Goal: Task Accomplishment & Management: Manage account settings

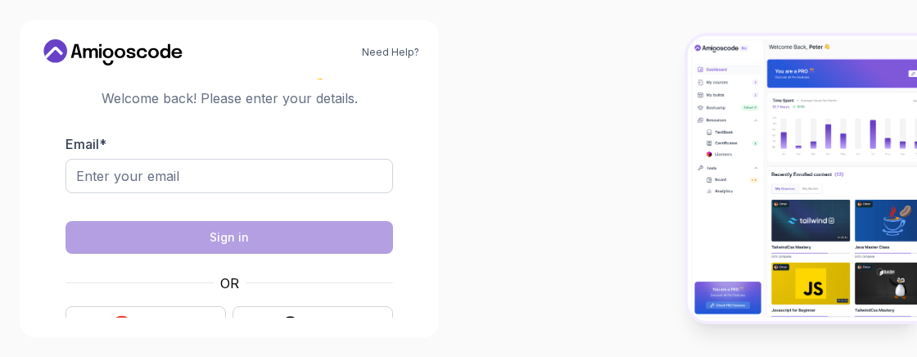
click at [878, 61] on html "Need Help? Welcome Back 👋 Welcome back! Please enter your details. Email * Sign…" at bounding box center [458, 178] width 917 height 357
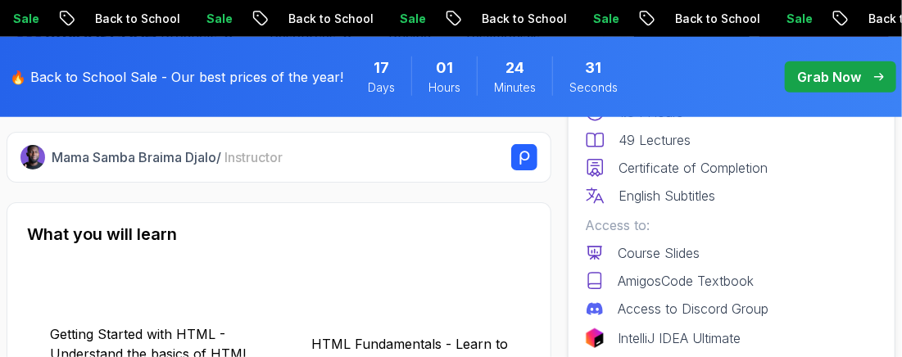
scroll to position [2273, 0]
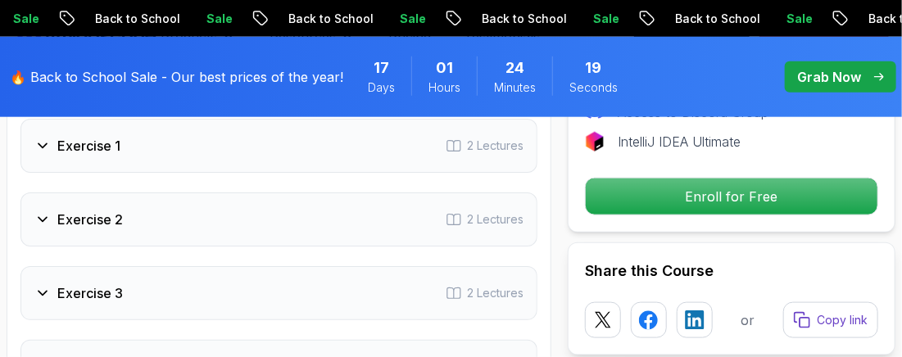
scroll to position [2843, 0]
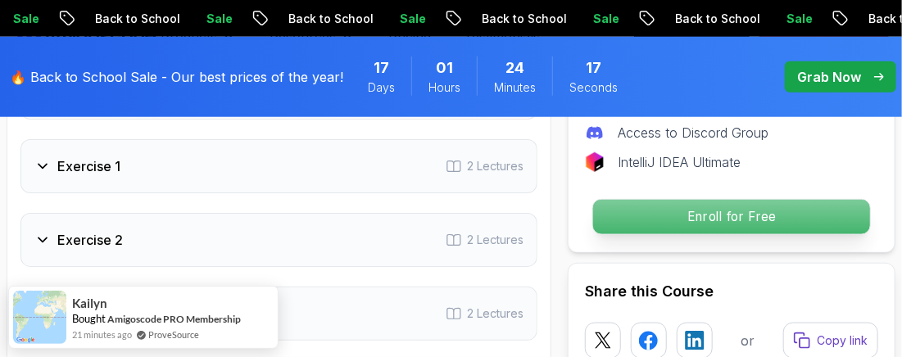
click at [803, 200] on p "Enroll for Free" at bounding box center [731, 217] width 277 height 34
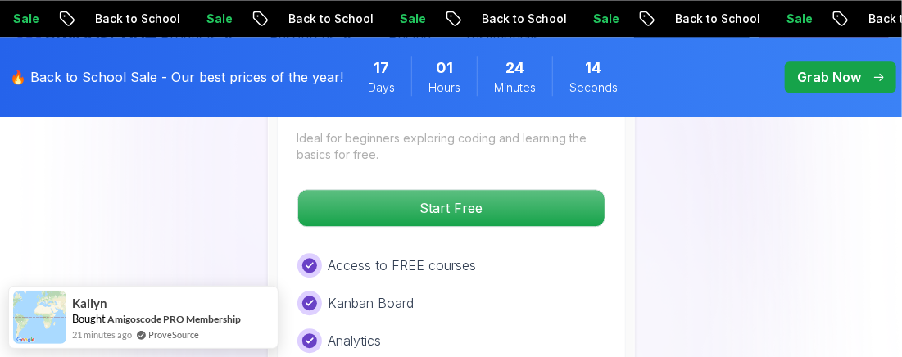
scroll to position [3689, 0]
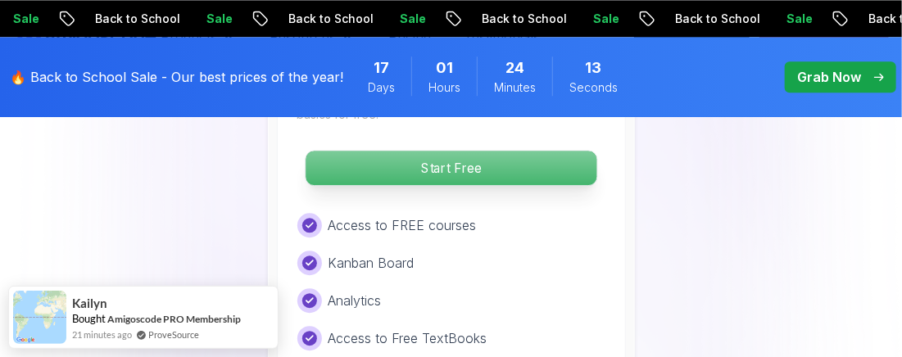
click at [502, 156] on p "Start Free" at bounding box center [450, 168] width 291 height 34
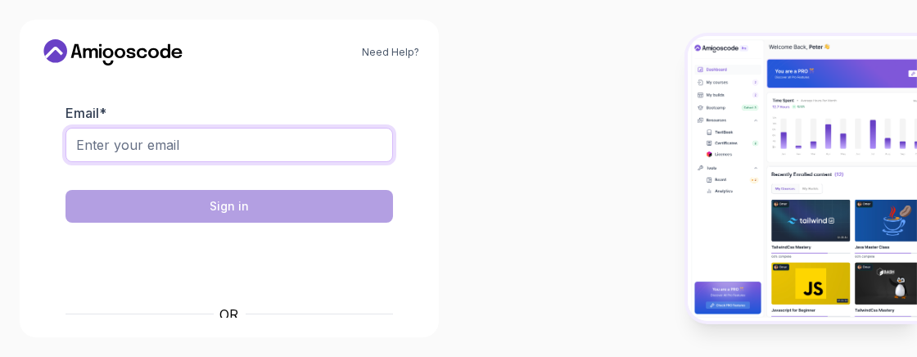
click at [336, 140] on input "Email *" at bounding box center [230, 145] width 328 height 34
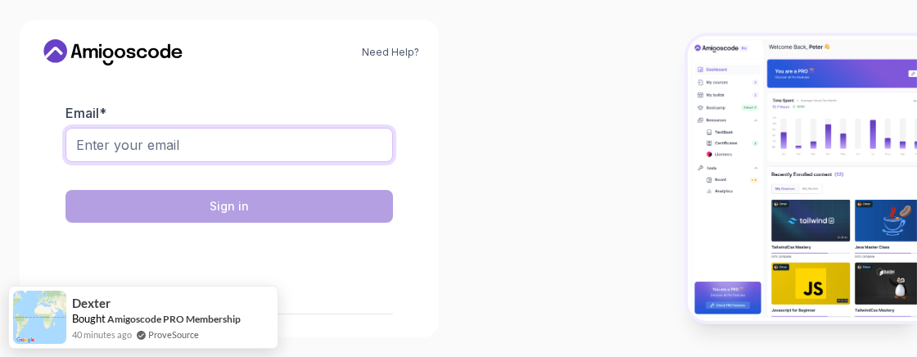
type input "riskovaver@gmail.com"
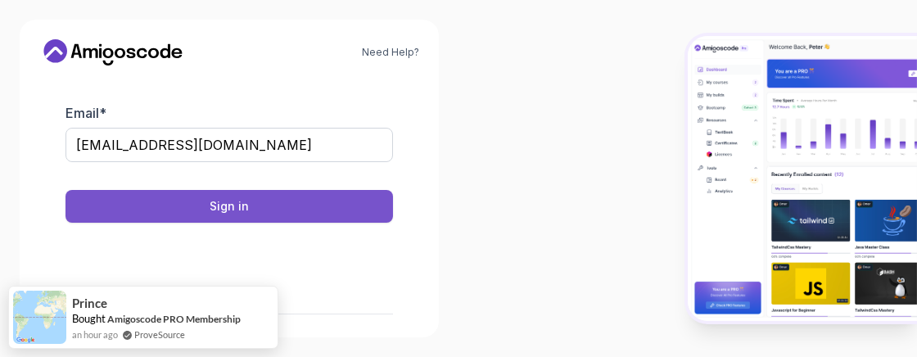
click at [312, 210] on button "Sign in" at bounding box center [230, 206] width 328 height 33
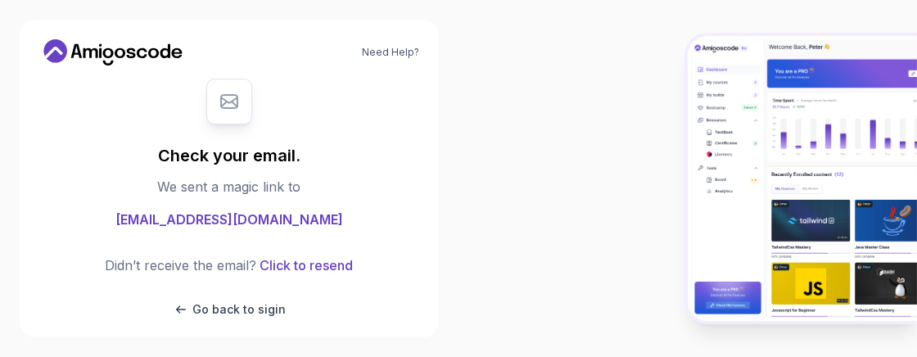
drag, startPoint x: 141, startPoint y: 66, endPoint x: 140, endPoint y: 52, distance: 14.8
click at [140, 52] on div "Need Help? Check your email. We sent a magic link to riskovaver@gmail.com Didn’…" at bounding box center [229, 179] width 419 height 318
click at [140, 52] on icon at bounding box center [112, 52] width 147 height 26
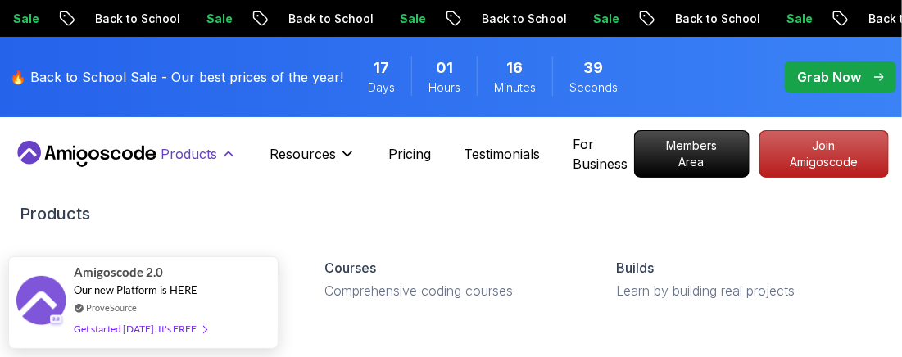
click at [220, 156] on icon at bounding box center [228, 154] width 16 height 16
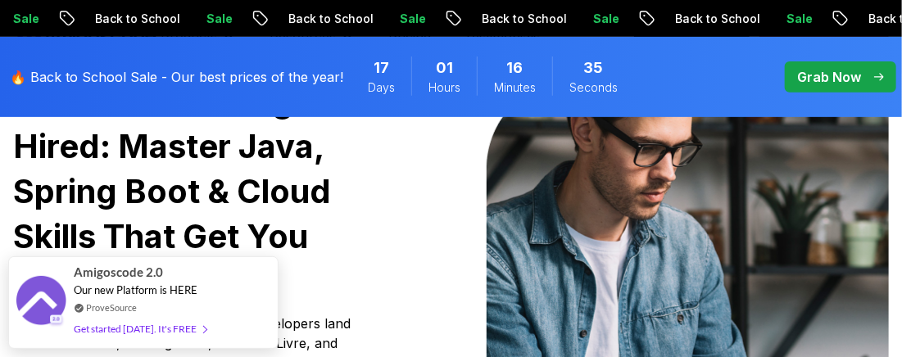
scroll to position [238, 0]
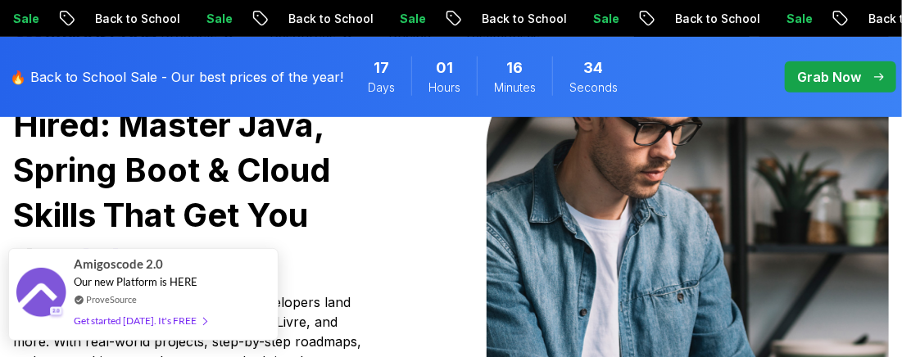
click at [179, 319] on div "Get started today. It's FREE" at bounding box center [140, 320] width 133 height 19
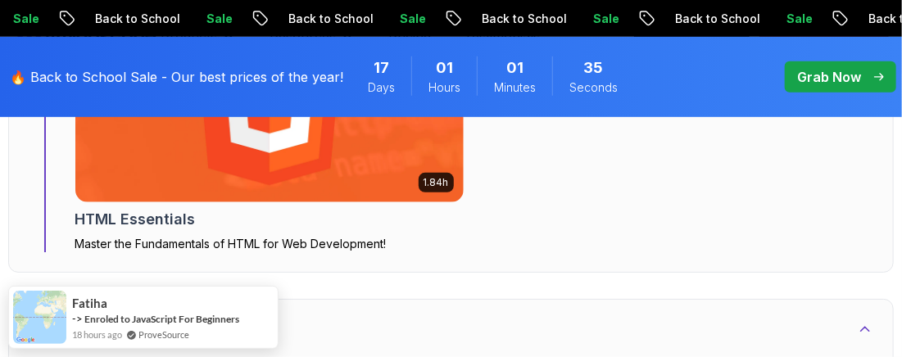
click at [237, 225] on div "HTML Essentials" at bounding box center [270, 219] width 390 height 23
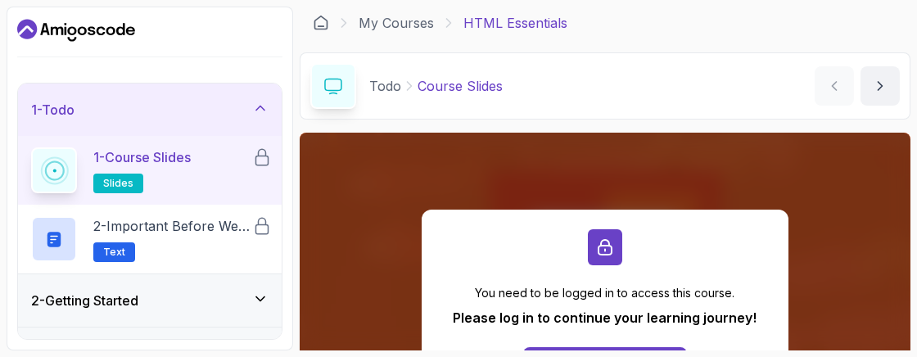
click at [147, 298] on div "2 - Getting Started" at bounding box center [149, 301] width 237 height 20
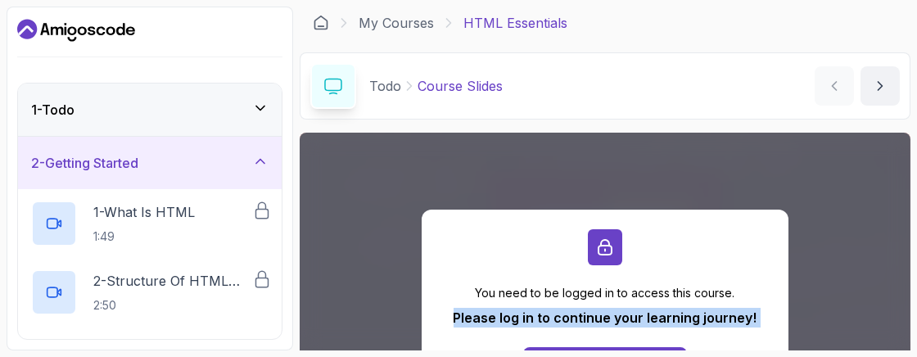
drag, startPoint x: 911, startPoint y: 140, endPoint x: 900, endPoint y: 179, distance: 40.2
click at [900, 179] on section "1 - Todo 2 - Getting Started 1 - What Is HTML 1:49 2 - Structure Of HTML Page 2…" at bounding box center [458, 178] width 917 height 357
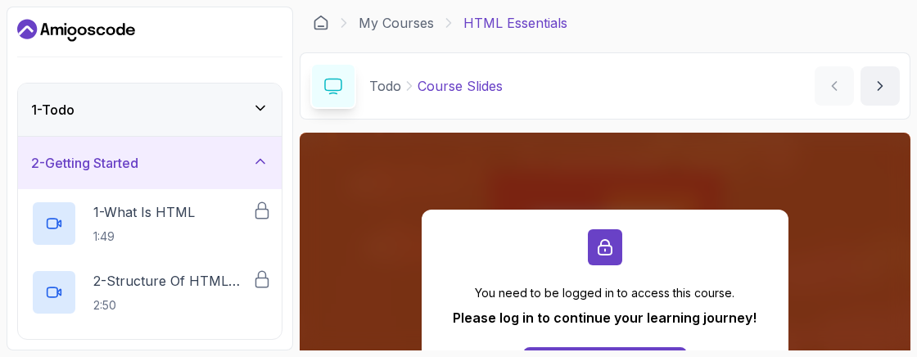
click at [694, 81] on div "Todo Course Slides Course Slides by nelson" at bounding box center [605, 85] width 611 height 67
click at [257, 114] on icon at bounding box center [260, 108] width 16 height 16
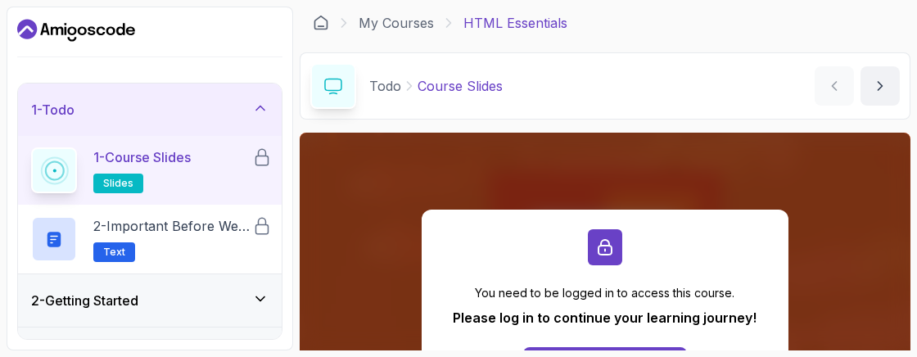
click at [115, 308] on h3 "2 - Getting Started" at bounding box center [84, 301] width 107 height 20
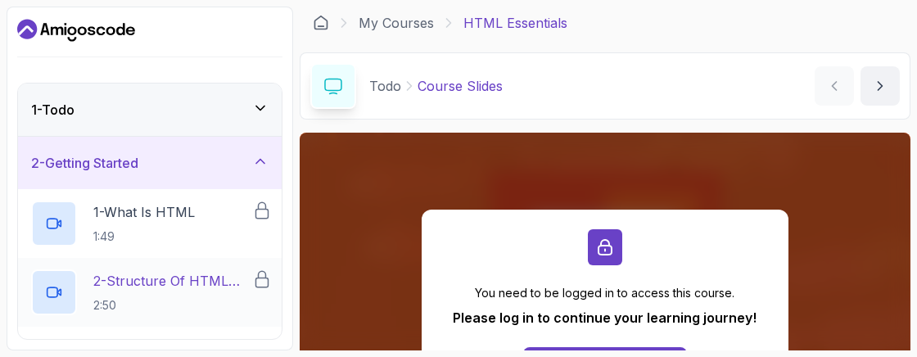
click at [159, 301] on p "2:50" at bounding box center [172, 305] width 159 height 16
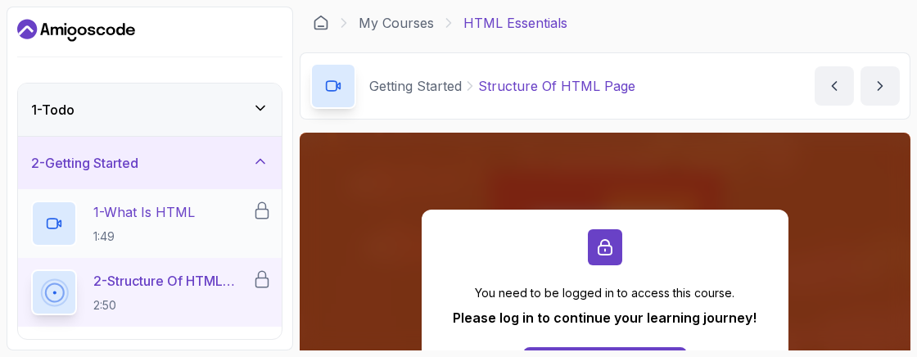
click at [178, 230] on p "1:49" at bounding box center [144, 236] width 102 height 16
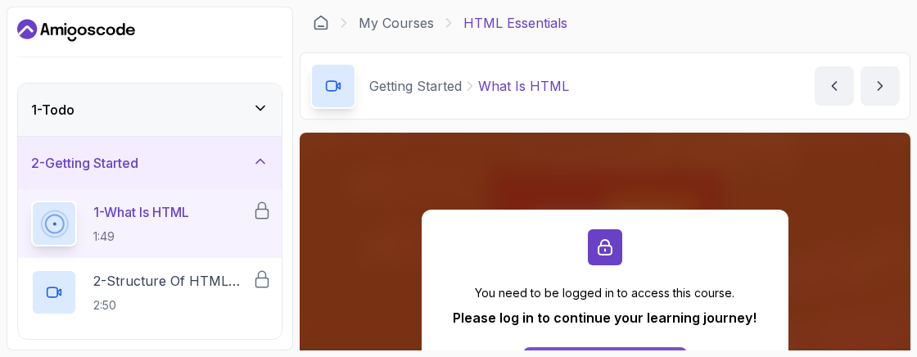
click at [576, 348] on button "Login" at bounding box center [605, 363] width 164 height 33
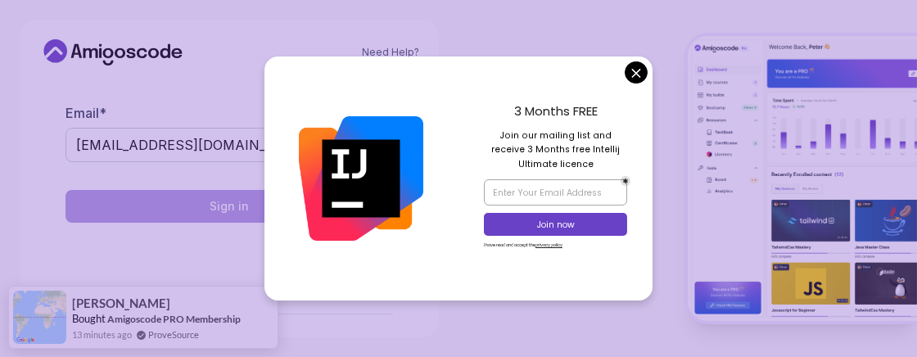
click at [343, 326] on div "Need Help? Welcome Back 👋 Welcome back! Please enter your details. Email * risk…" at bounding box center [229, 179] width 419 height 318
click at [640, 70] on body "Need Help? Welcome Back 👋 Welcome back! Please enter your details. Email * risk…" at bounding box center [458, 178] width 917 height 357
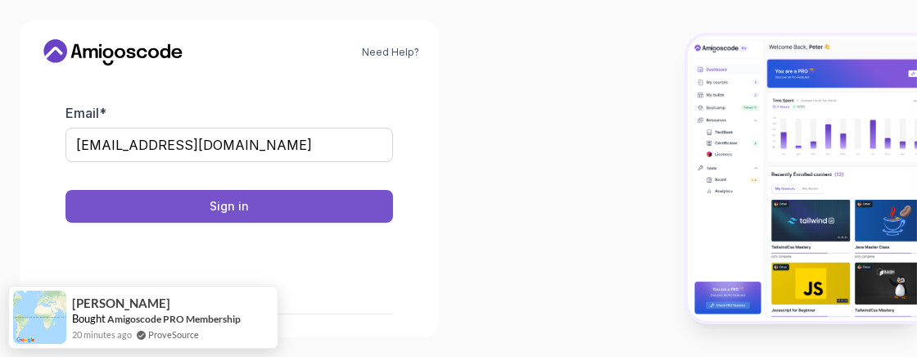
click at [330, 220] on button "Sign in" at bounding box center [230, 206] width 328 height 33
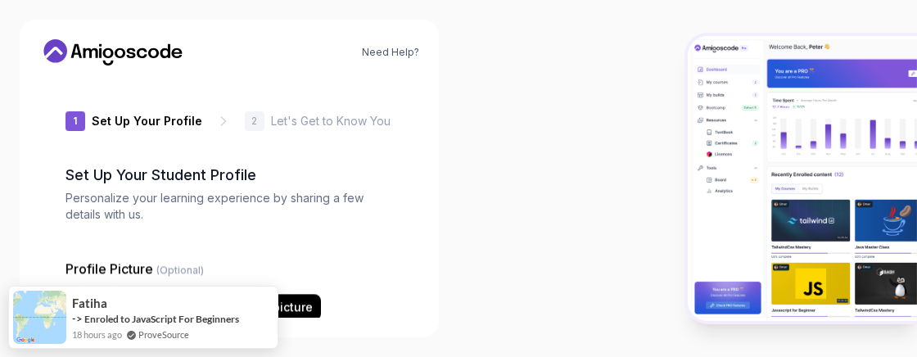
type input "luckypanda0d0bd"
click at [491, 308] on div at bounding box center [688, 178] width 459 height 357
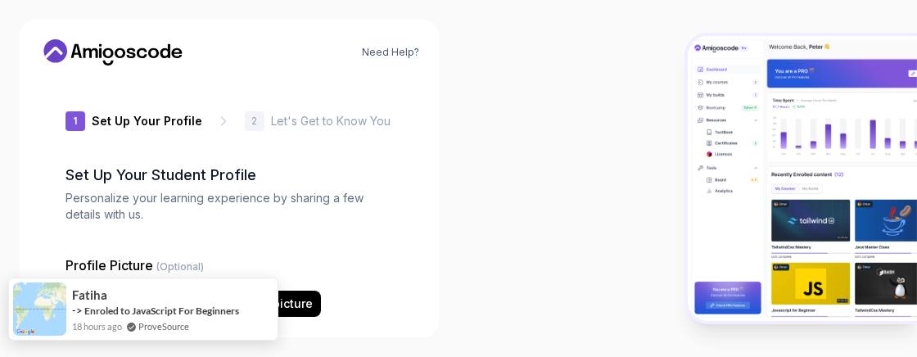
click at [191, 326] on div "18 hours ago ProveSource" at bounding box center [155, 326] width 167 height 14
click at [190, 308] on link "Enroled to JavaScript For Beginners" at bounding box center [161, 311] width 155 height 12
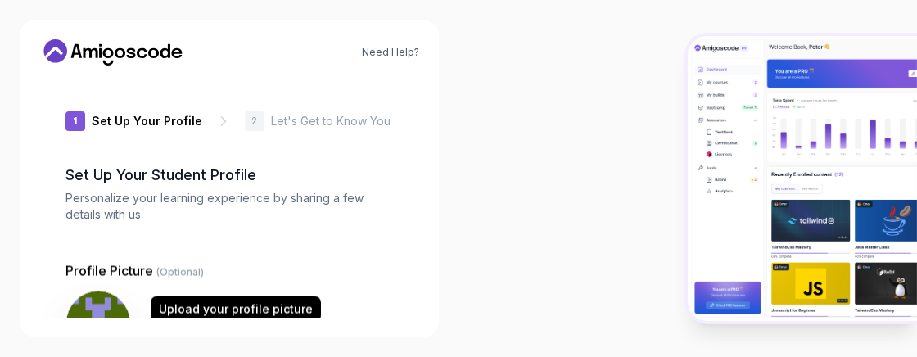
type input "dynamicwolfd974b"
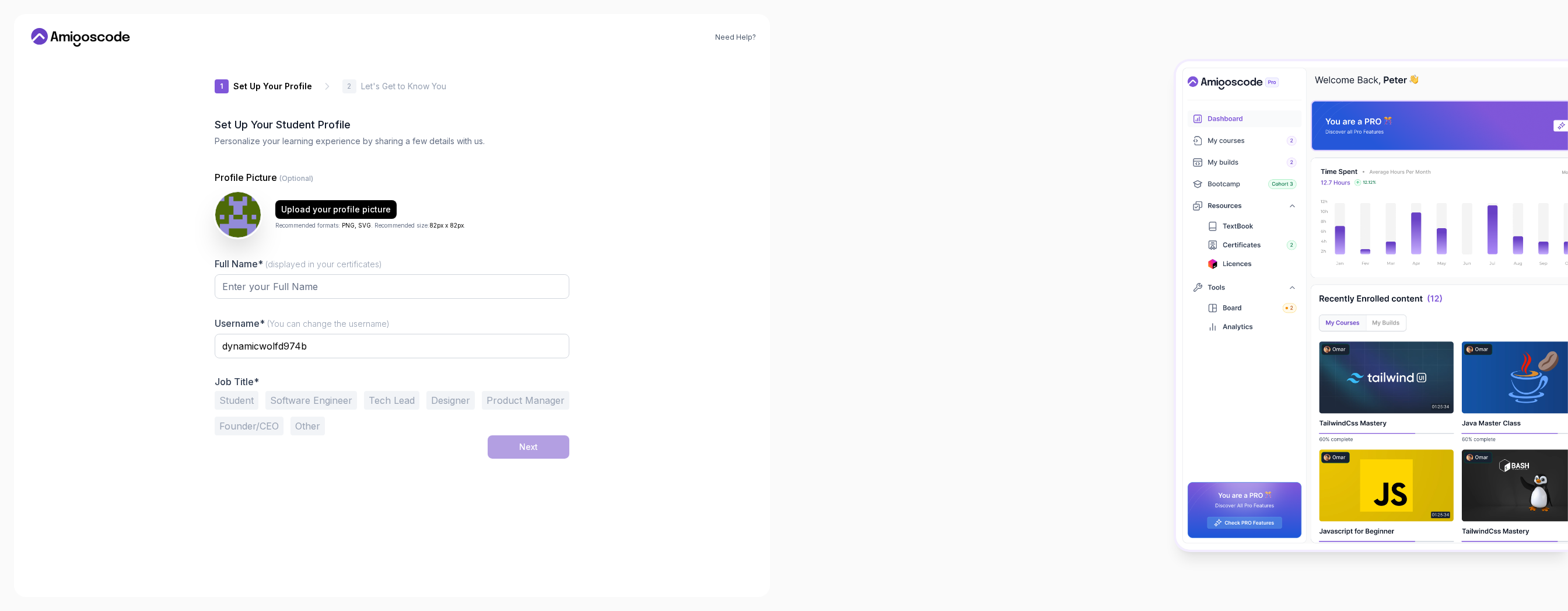
drag, startPoint x: 428, startPoint y: 1, endPoint x: 836, endPoint y: 130, distance: 427.9
click at [653, 130] on div at bounding box center [1176, 305] width 784 height 611
click at [379, 254] on input "Full Name* (displayed in your certificates)" at bounding box center [392, 287] width 355 height 24
click at [300, 207] on div "Upload your profile picture" at bounding box center [336, 210] width 110 height 11
click at [274, 254] on input "Full Name* (displayed in your certificates)" at bounding box center [392, 287] width 355 height 24
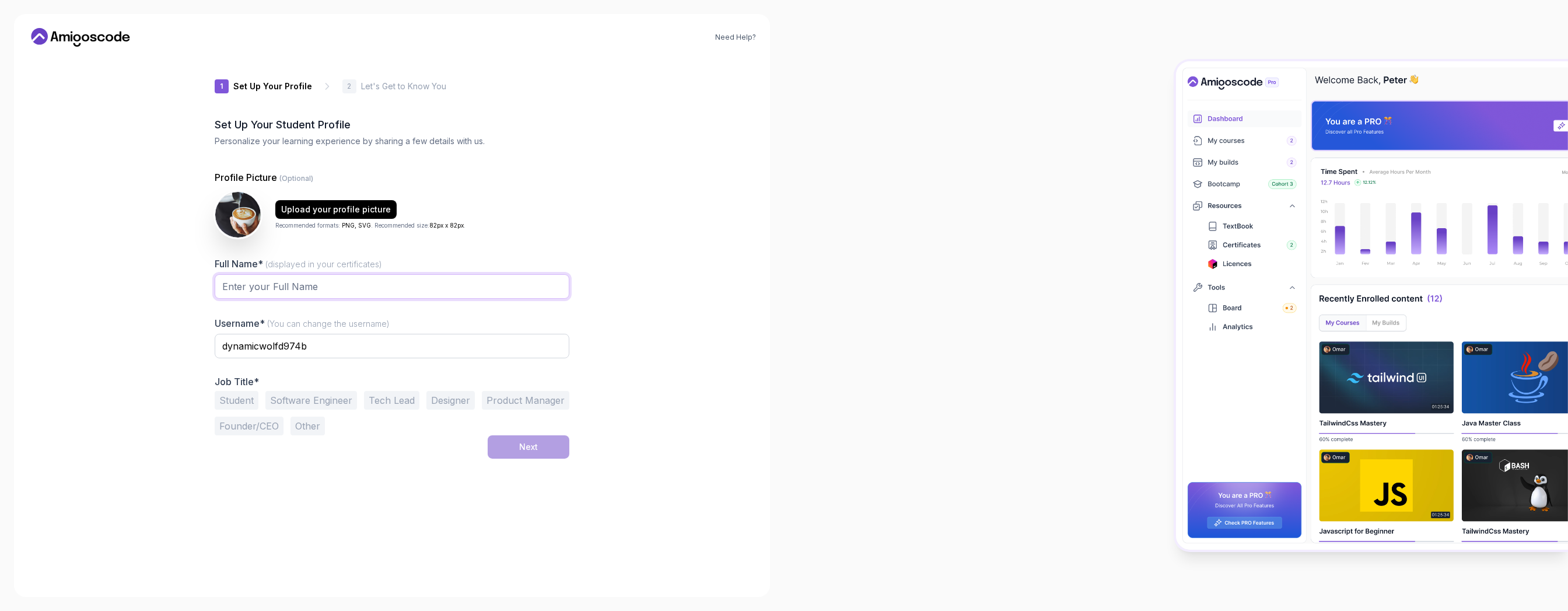
click at [274, 254] on input "Full Name* (displayed in your certificates)" at bounding box center [392, 287] width 355 height 24
type input "Veronka"
click at [316, 254] on div "1 Set Up Your Profile 1 Set Up Your Profile 2 Let's Get to Know You Set Up Your…" at bounding box center [392, 319] width 355 height 527
drag, startPoint x: 318, startPoint y: 349, endPoint x: 18, endPoint y: 379, distance: 301.5
click at [18, 254] on div "Need Help? 1 Set Up Your Profile 1 Set Up Your Profile 2 Let's Get to Know You …" at bounding box center [392, 306] width 756 height 583
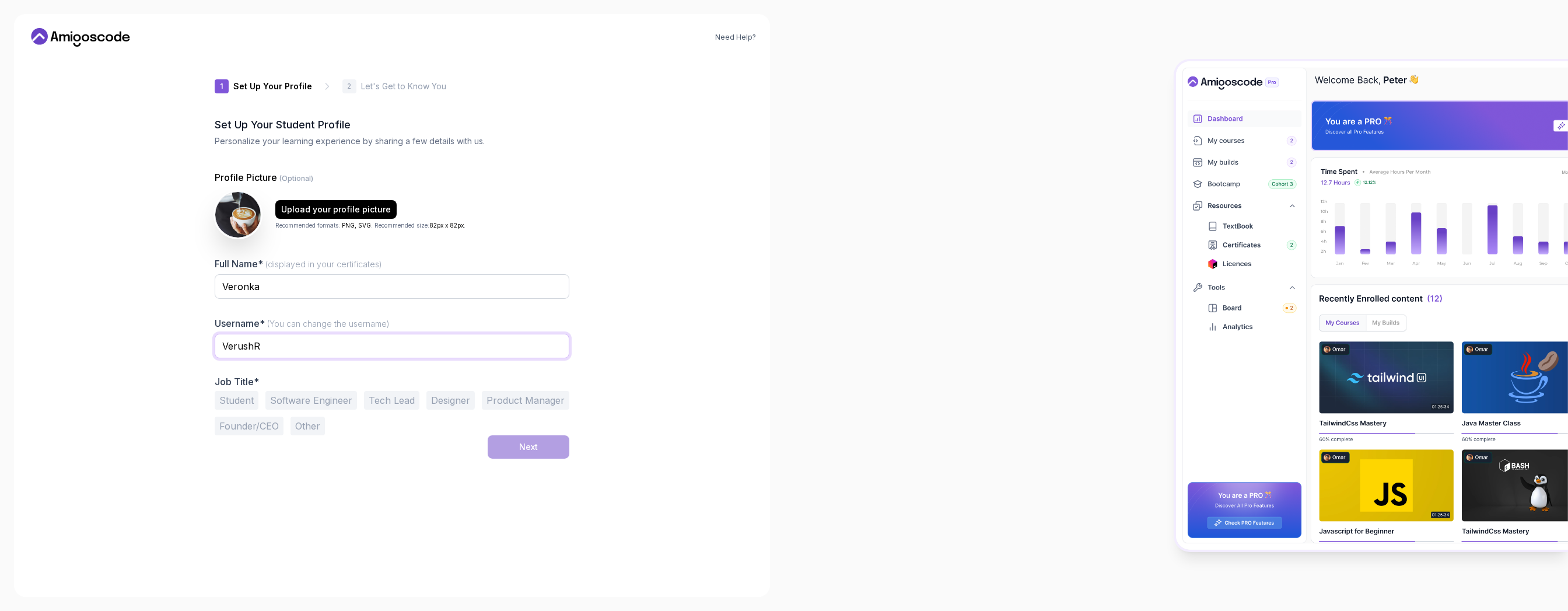
type input "VerushR"
click at [238, 254] on button "Student" at bounding box center [236, 401] width 43 height 19
drag, startPoint x: 239, startPoint y: 400, endPoint x: 203, endPoint y: 456, distance: 66.6
click at [203, 254] on div "1 Set Up Your Profile 1 Set Up Your Profile 2 Let's Get to Know You Set Up Your…" at bounding box center [392, 319] width 392 height 527
click at [310, 254] on button "Other" at bounding box center [308, 426] width 34 height 19
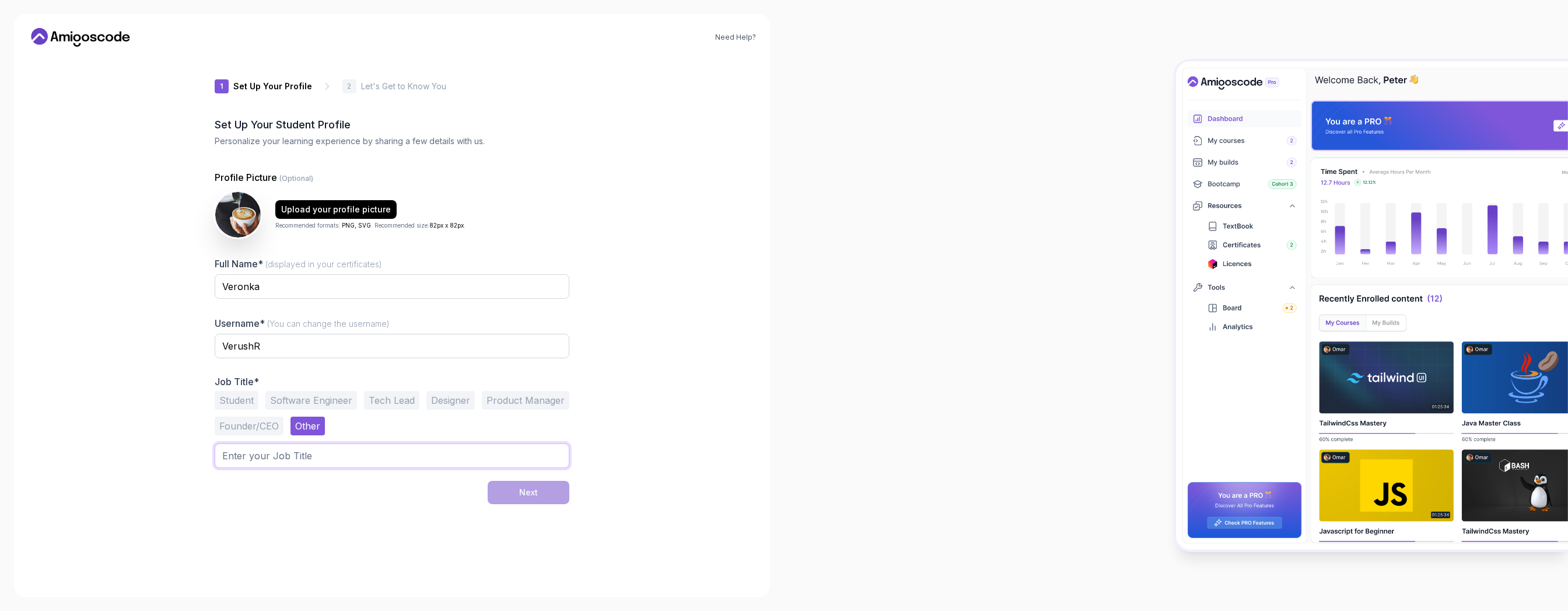
click at [320, 254] on input "text" at bounding box center [392, 456] width 355 height 24
type input "s"
type input "w"
type input "working from home"
click at [513, 254] on button "Next" at bounding box center [529, 493] width 82 height 24
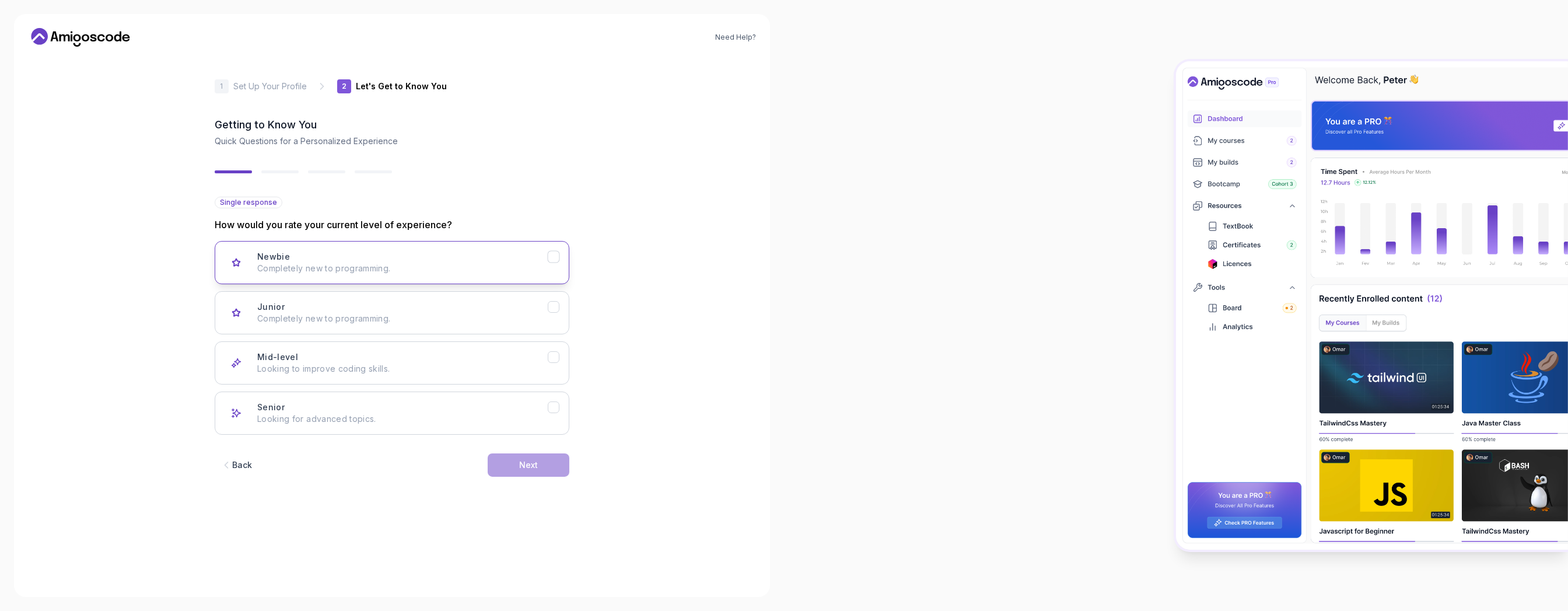
click at [346, 254] on p "Completely new to programming." at bounding box center [403, 269] width 291 height 11
click at [551, 254] on button "Next" at bounding box center [529, 465] width 82 height 24
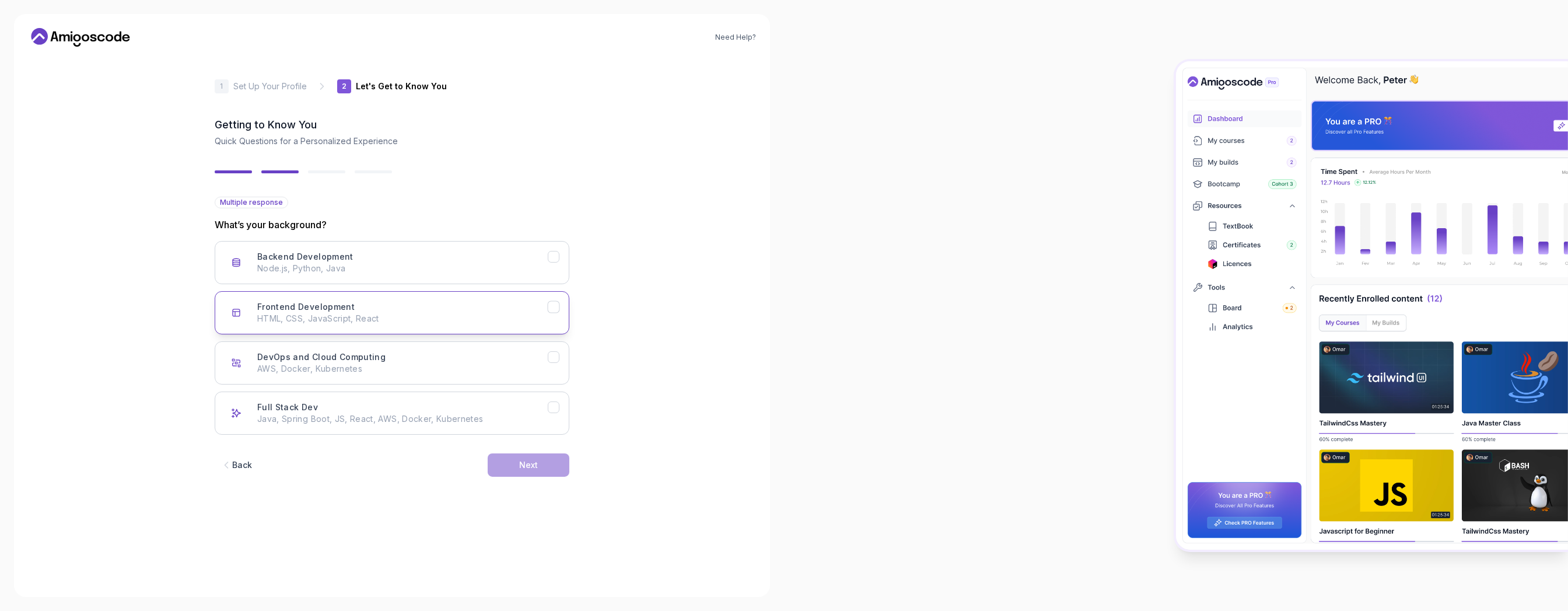
click at [402, 254] on div "Frontend Development HTML, CSS, JavaScript, React" at bounding box center [403, 313] width 291 height 24
click at [548, 254] on div "Back Next" at bounding box center [392, 465] width 355 height 61
click at [547, 254] on button "Next" at bounding box center [529, 465] width 82 height 24
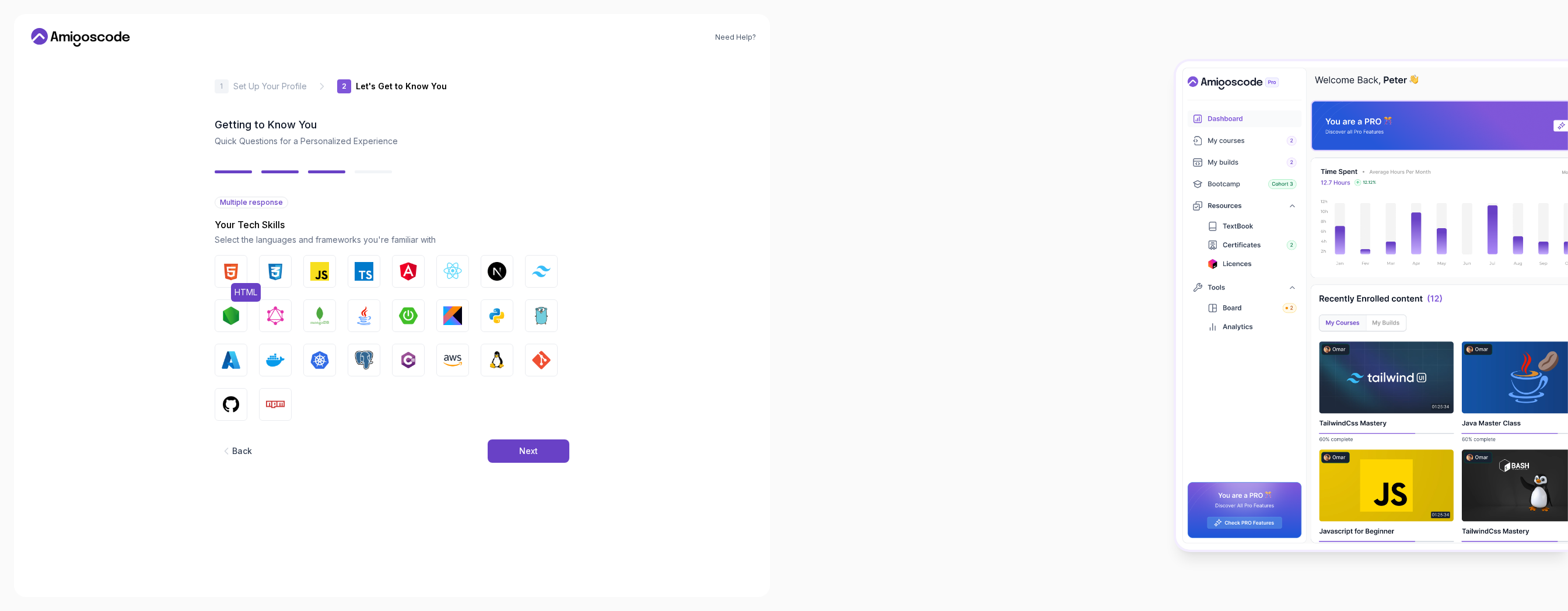
click at [230, 254] on img "button" at bounding box center [231, 272] width 19 height 19
click at [524, 254] on button "Next" at bounding box center [529, 451] width 82 height 24
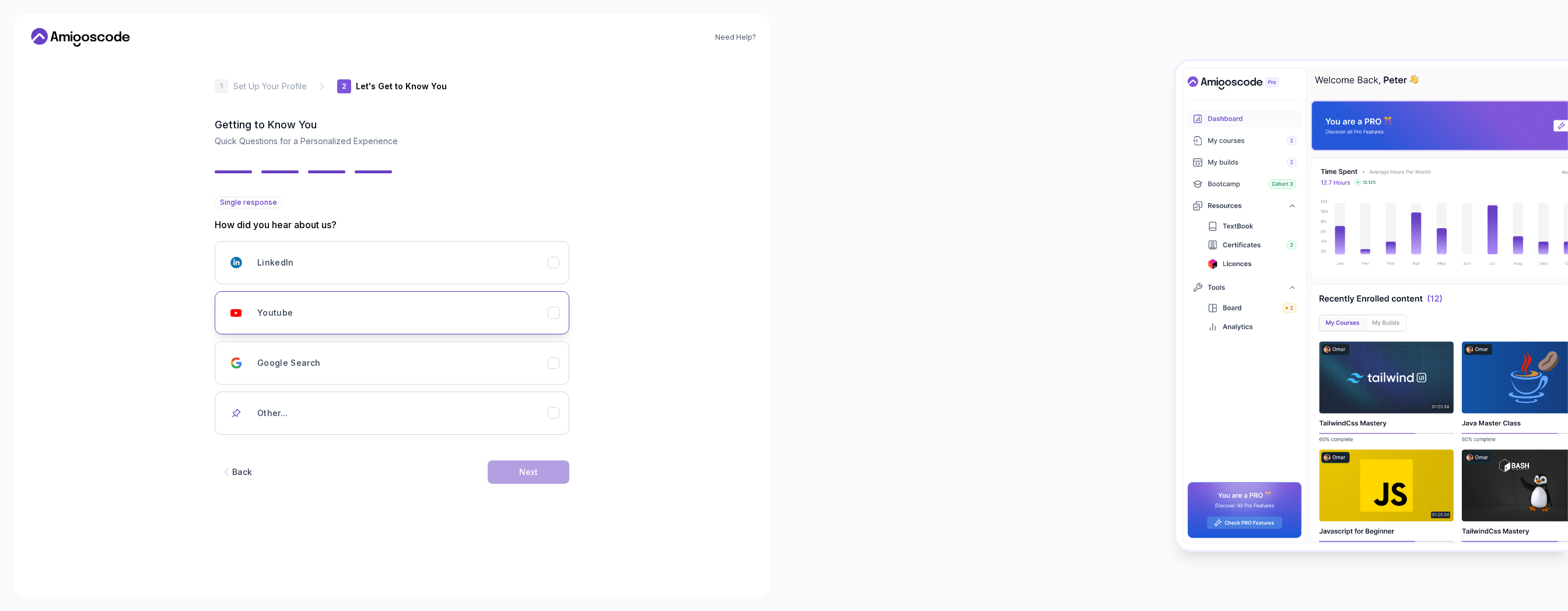
click at [338, 254] on div "Youtube" at bounding box center [403, 313] width 291 height 24
click at [526, 254] on div "Next" at bounding box center [529, 472] width 19 height 11
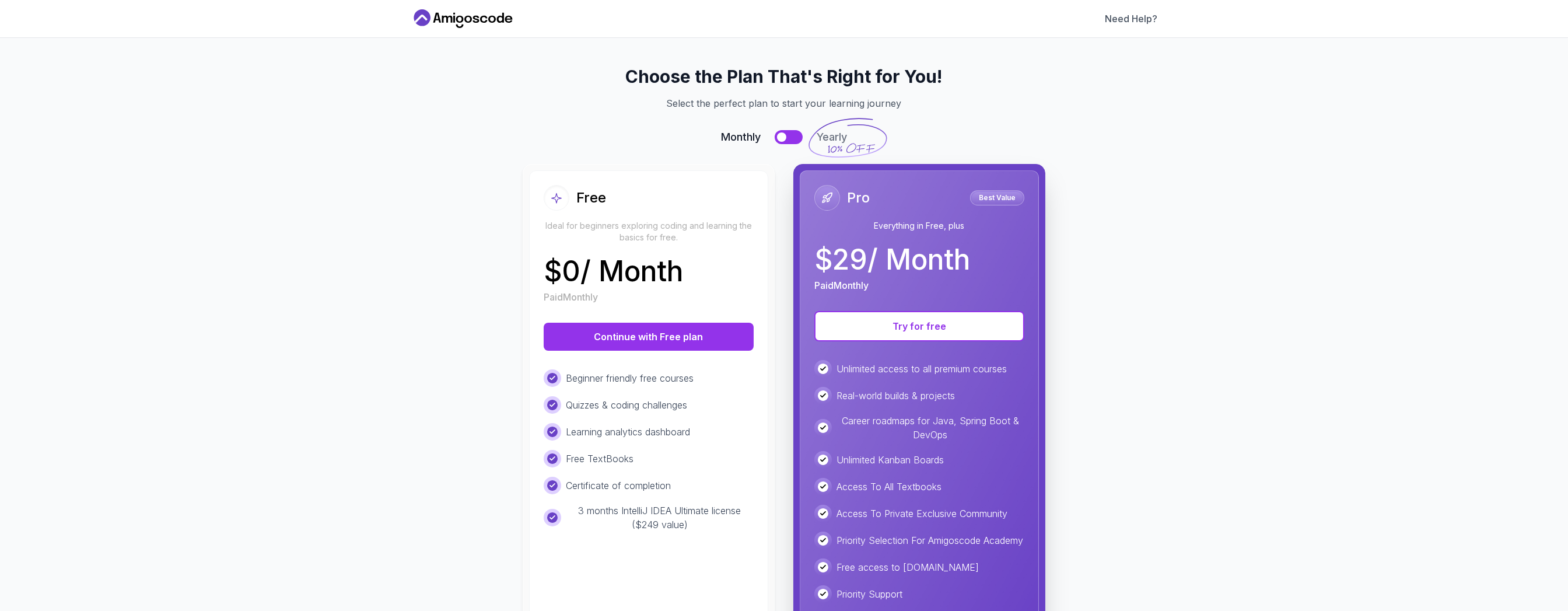
click at [653, 254] on div "$ 0 / Month Paid Monthly" at bounding box center [648, 281] width 210 height 47
click at [653, 137] on button at bounding box center [789, 138] width 28 height 14
click at [653, 137] on div at bounding box center [795, 137] width 9 height 9
click at [653, 254] on button "Continue with Free plan" at bounding box center [648, 337] width 210 height 28
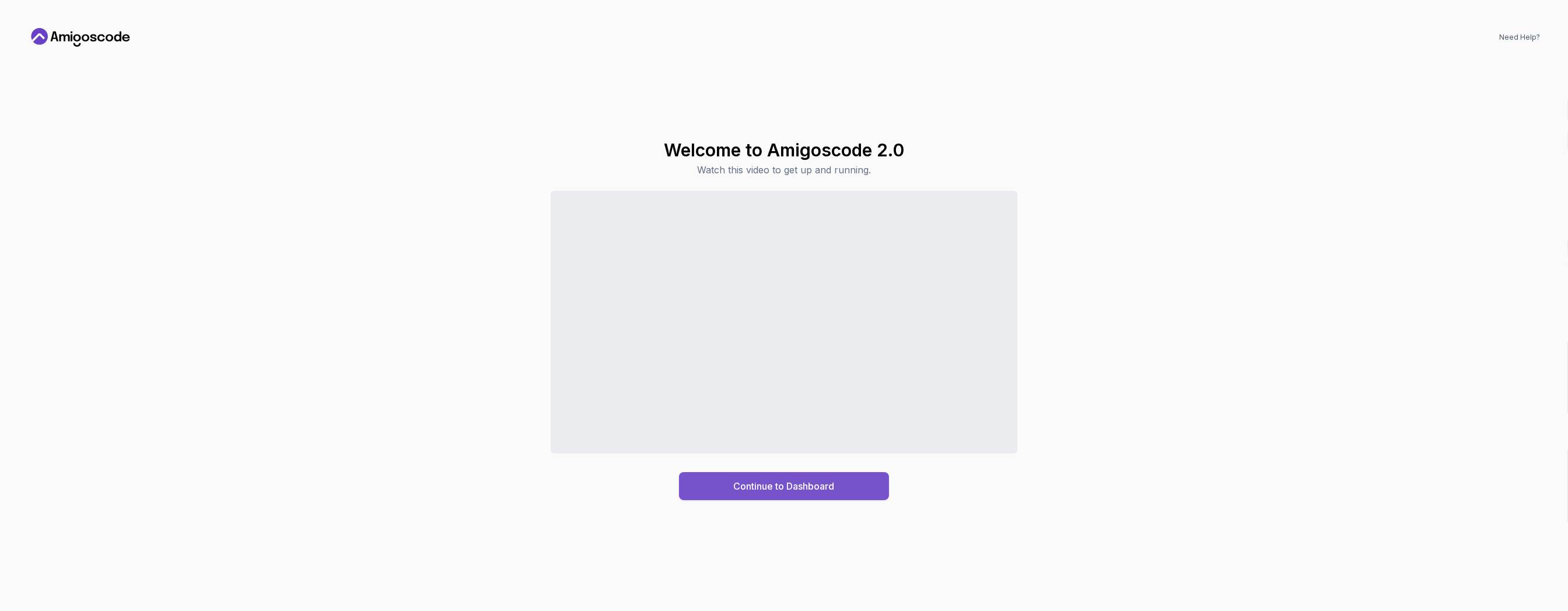
click at [653, 254] on button "Continue to Dashboard" at bounding box center [784, 486] width 210 height 28
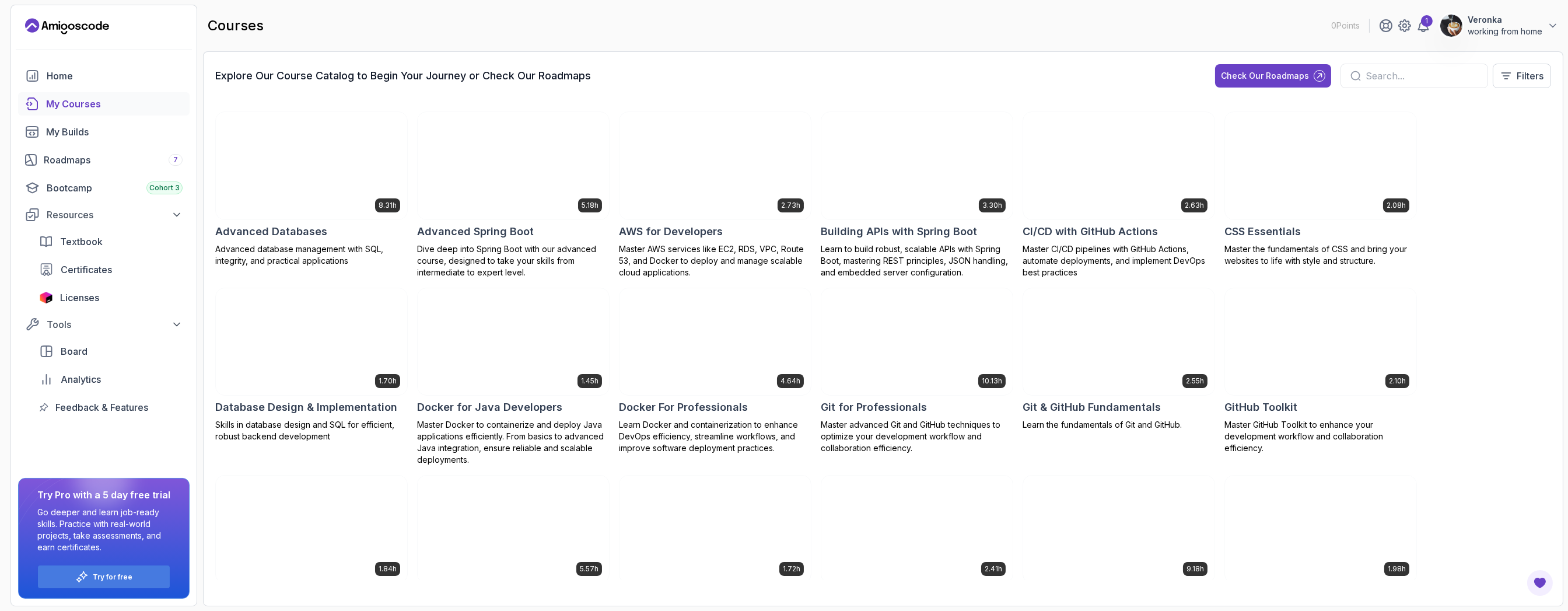
drag, startPoint x: 1432, startPoint y: 12, endPoint x: 390, endPoint y: 9, distance: 1042.0
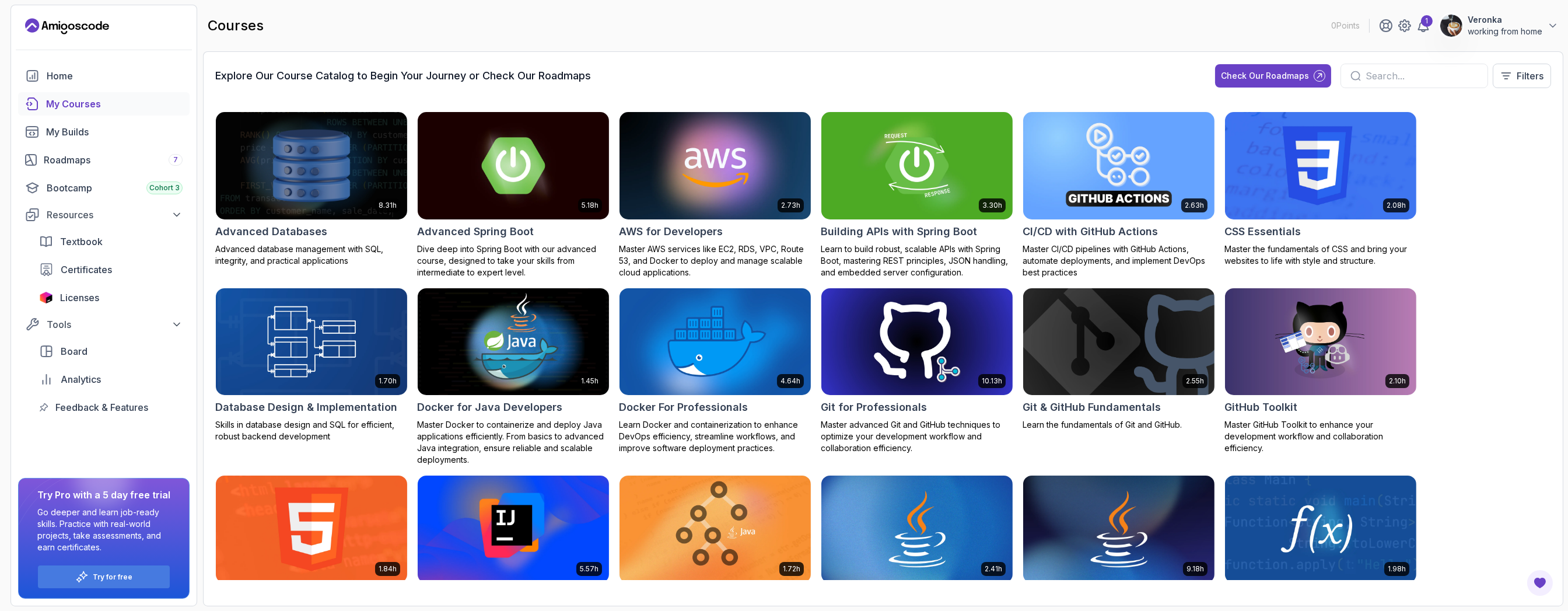
click at [390, 9] on div "courses 0 Points 1 Veronka working from home" at bounding box center [883, 26] width 1361 height 42
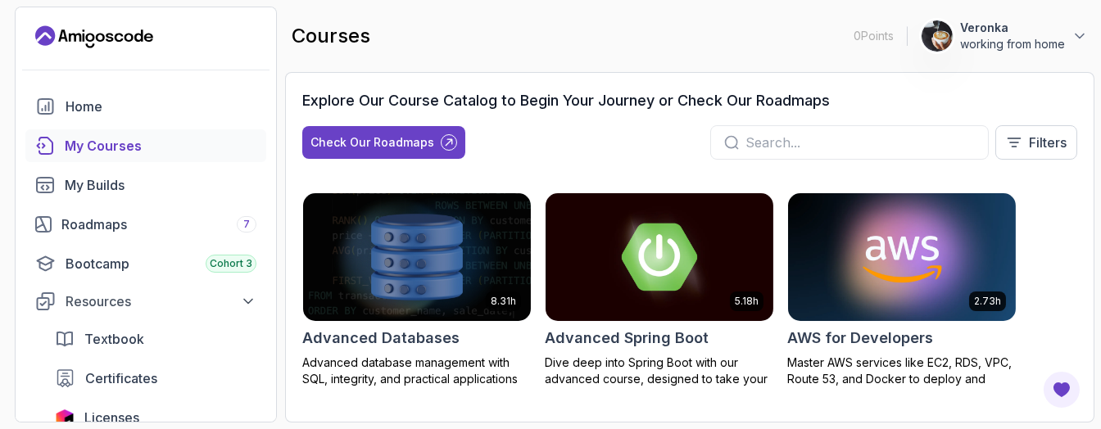
click at [916, 36] on p "working from home" at bounding box center [1012, 44] width 105 height 16
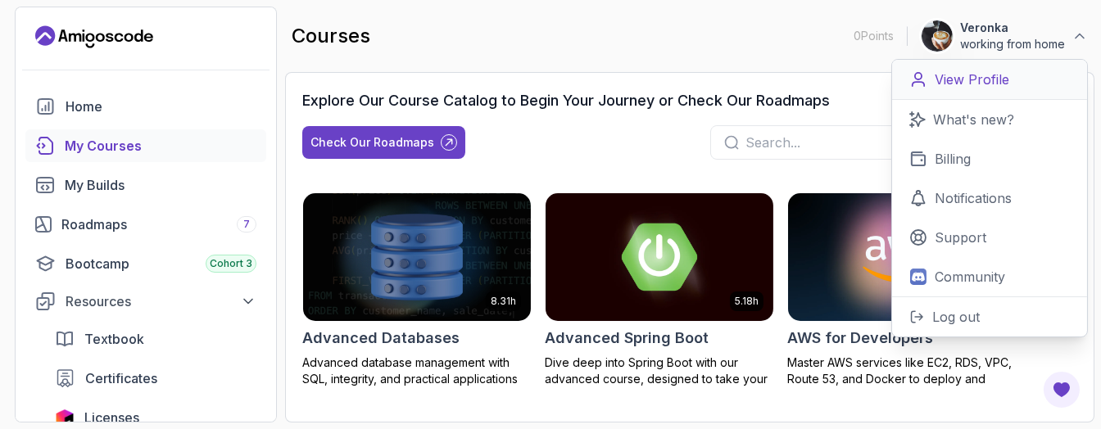
click at [916, 83] on p "View Profile" at bounding box center [971, 80] width 75 height 20
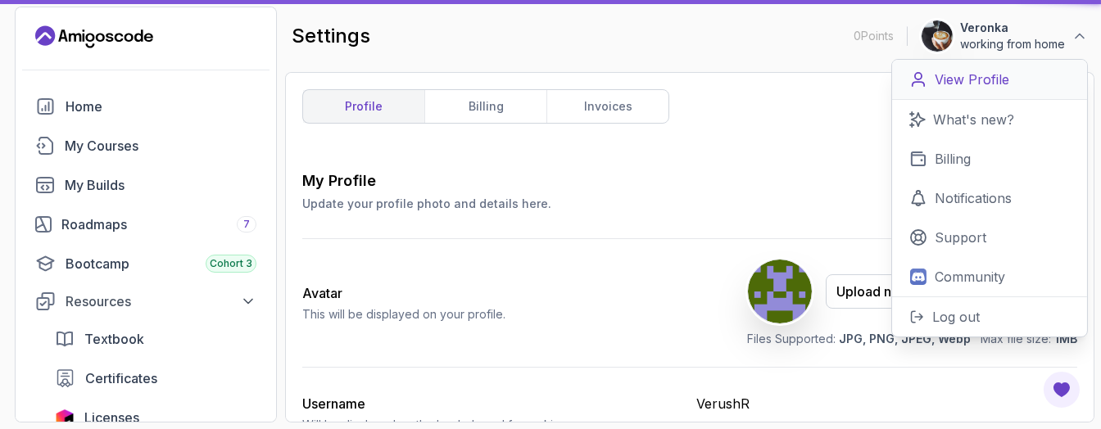
type input "working from home"
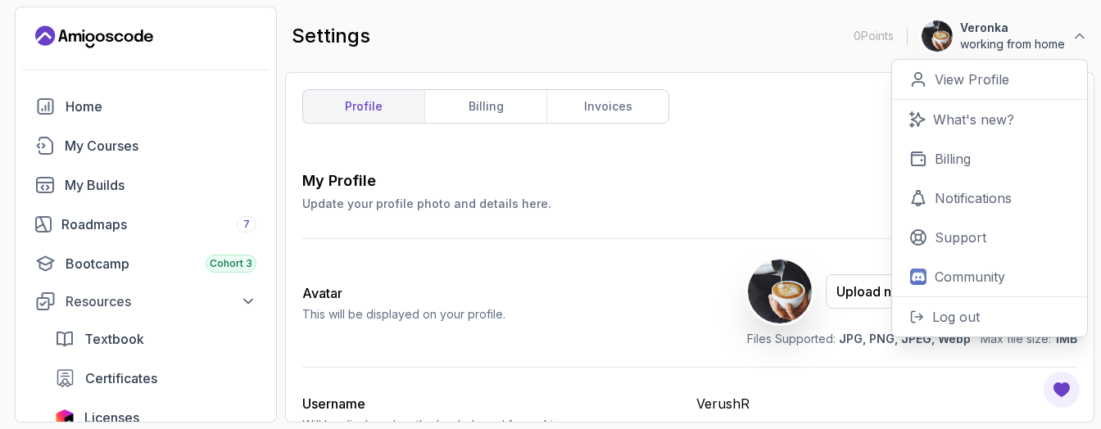
click at [722, 126] on div "profile billing invoices My Profile Update your profile photo and details here.…" at bounding box center [689, 247] width 775 height 316
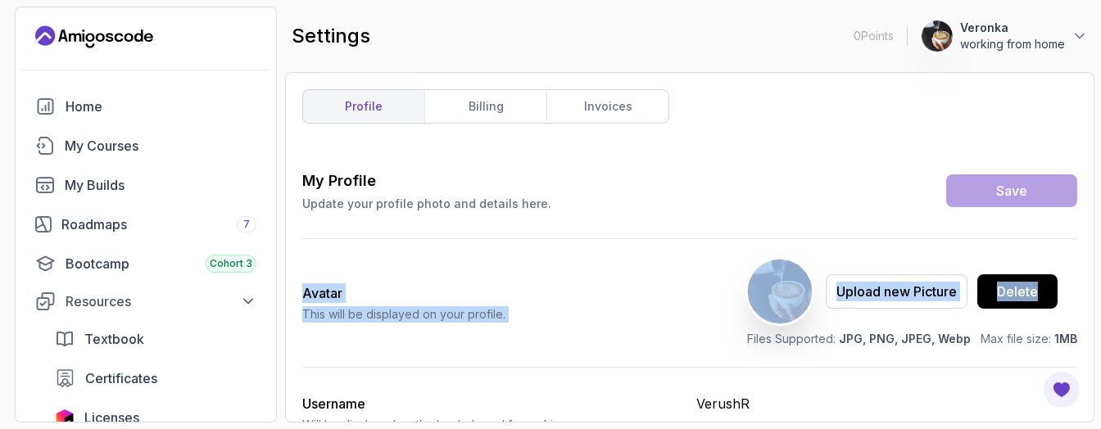
drag, startPoint x: 1098, startPoint y: 193, endPoint x: 1098, endPoint y: 233, distance: 39.3
click at [916, 233] on section "0 Points 1 Veronka working from home Home My Courses My Builds Roadmaps 7 Bootc…" at bounding box center [550, 214] width 1101 height 429
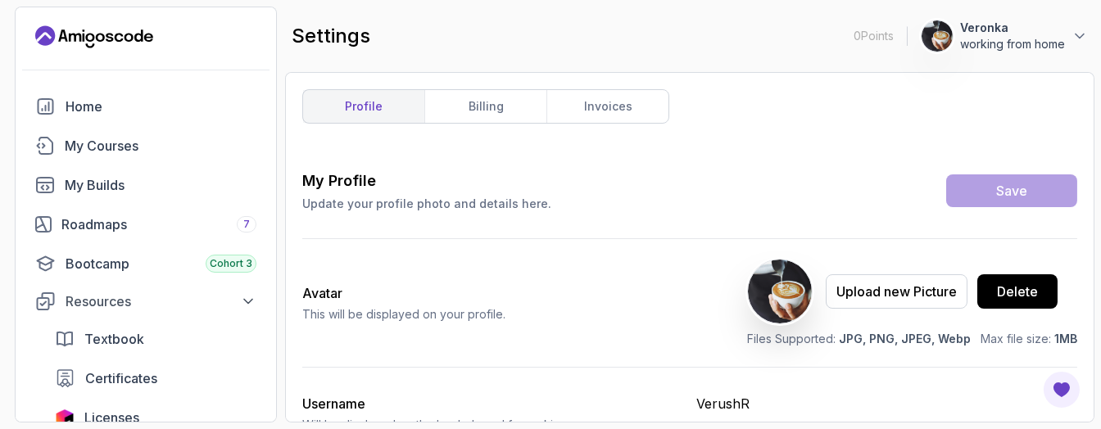
click at [661, 125] on div "profile billing invoices My Profile Update your profile photo and details here.…" at bounding box center [689, 247] width 775 height 316
click at [839, 96] on div "profile billing invoices My Profile Update your profile photo and details here.…" at bounding box center [689, 247] width 775 height 316
click at [803, 86] on div "profile billing invoices My Profile Update your profile photo and details here.…" at bounding box center [689, 247] width 809 height 351
click at [183, 252] on link "Bootcamp Cohort 3" at bounding box center [145, 263] width 241 height 33
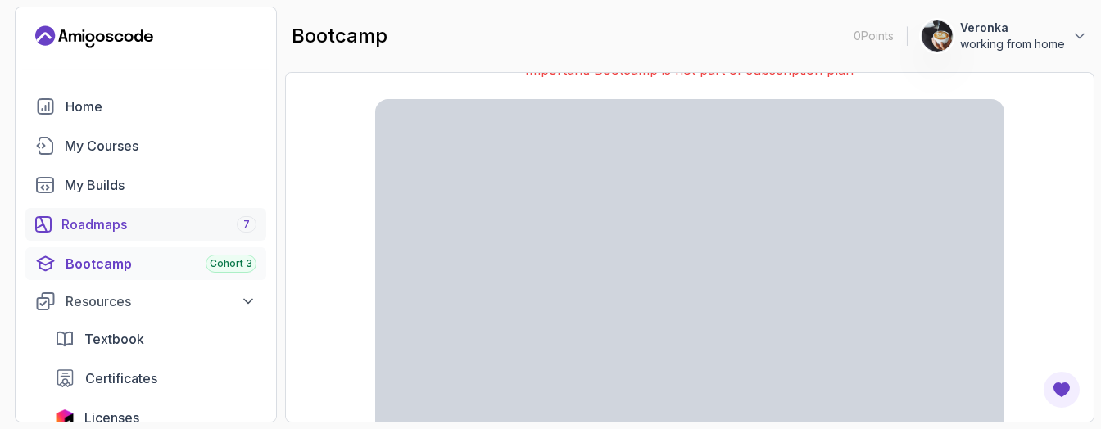
click at [183, 224] on div "Roadmaps 7" at bounding box center [158, 225] width 195 height 20
